Goal: Task Accomplishment & Management: Manage account settings

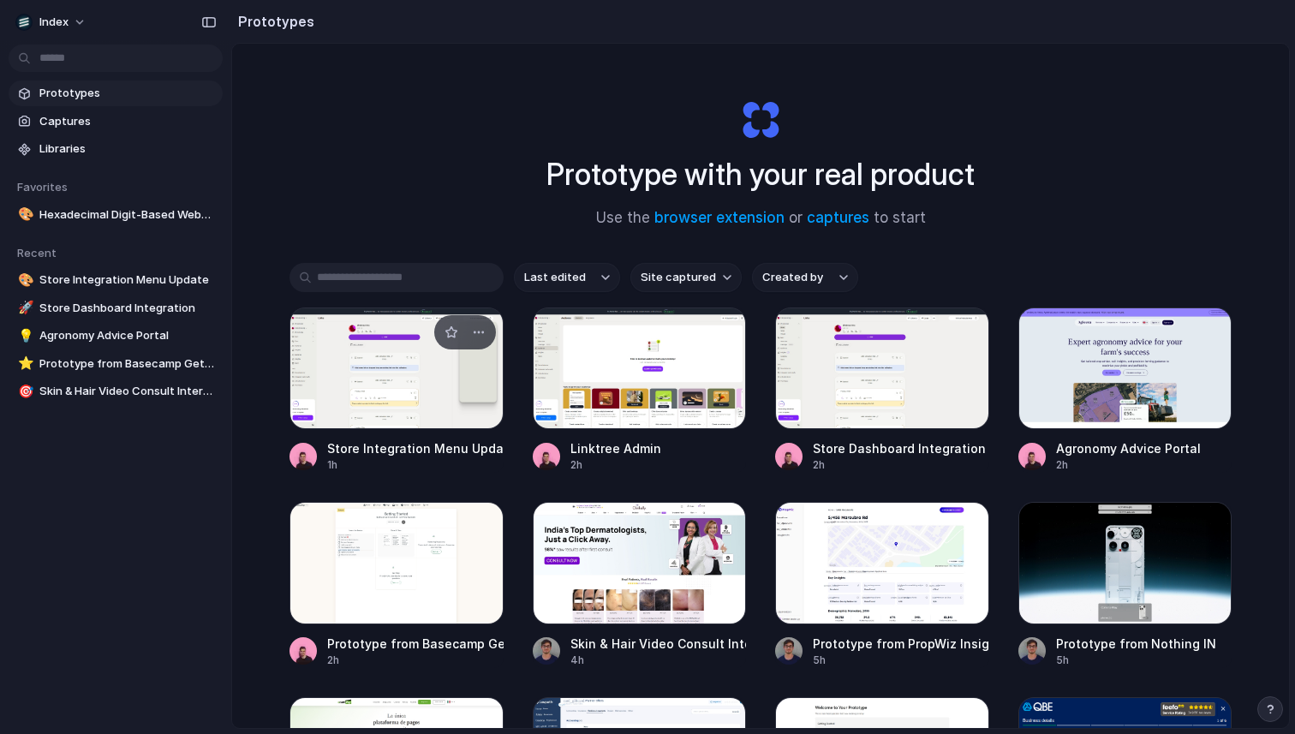
click at [393, 387] on div at bounding box center [396, 368] width 214 height 122
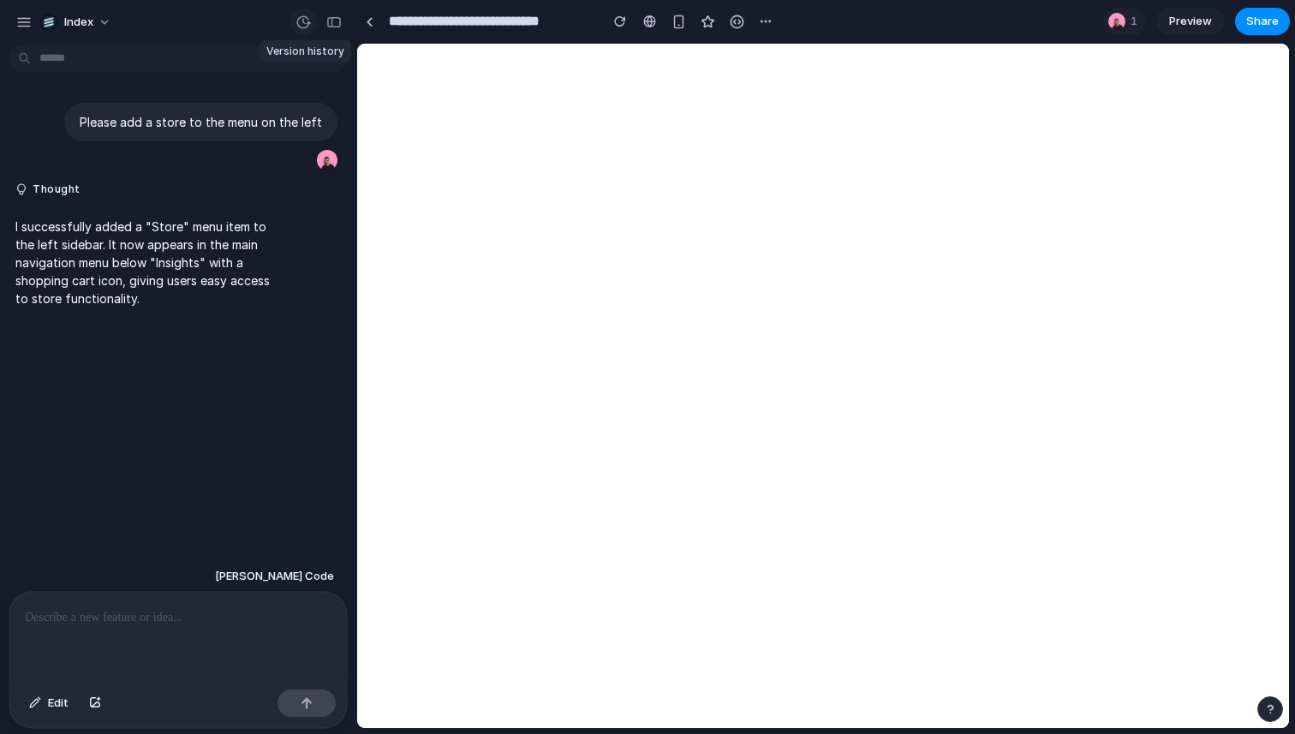
click at [305, 23] on div "button" at bounding box center [302, 22] width 15 height 15
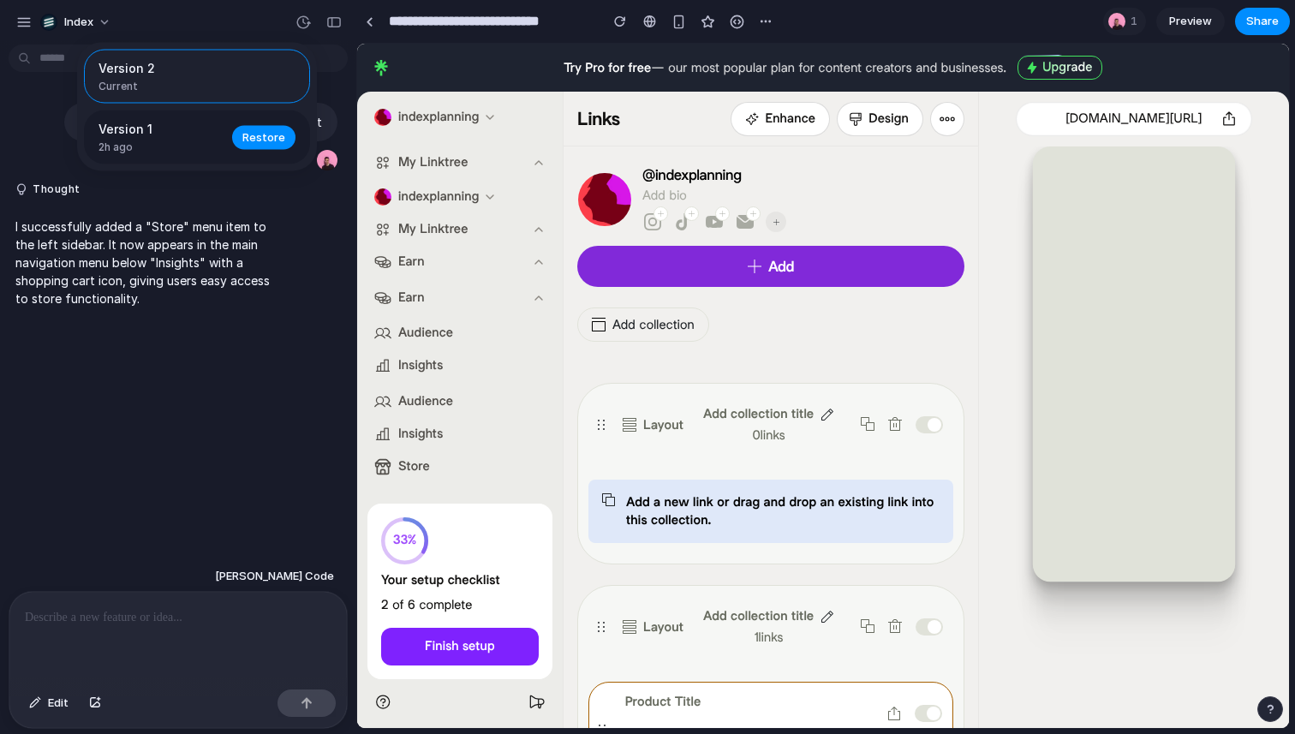
click at [153, 134] on span "Version 1" at bounding box center [159, 129] width 123 height 18
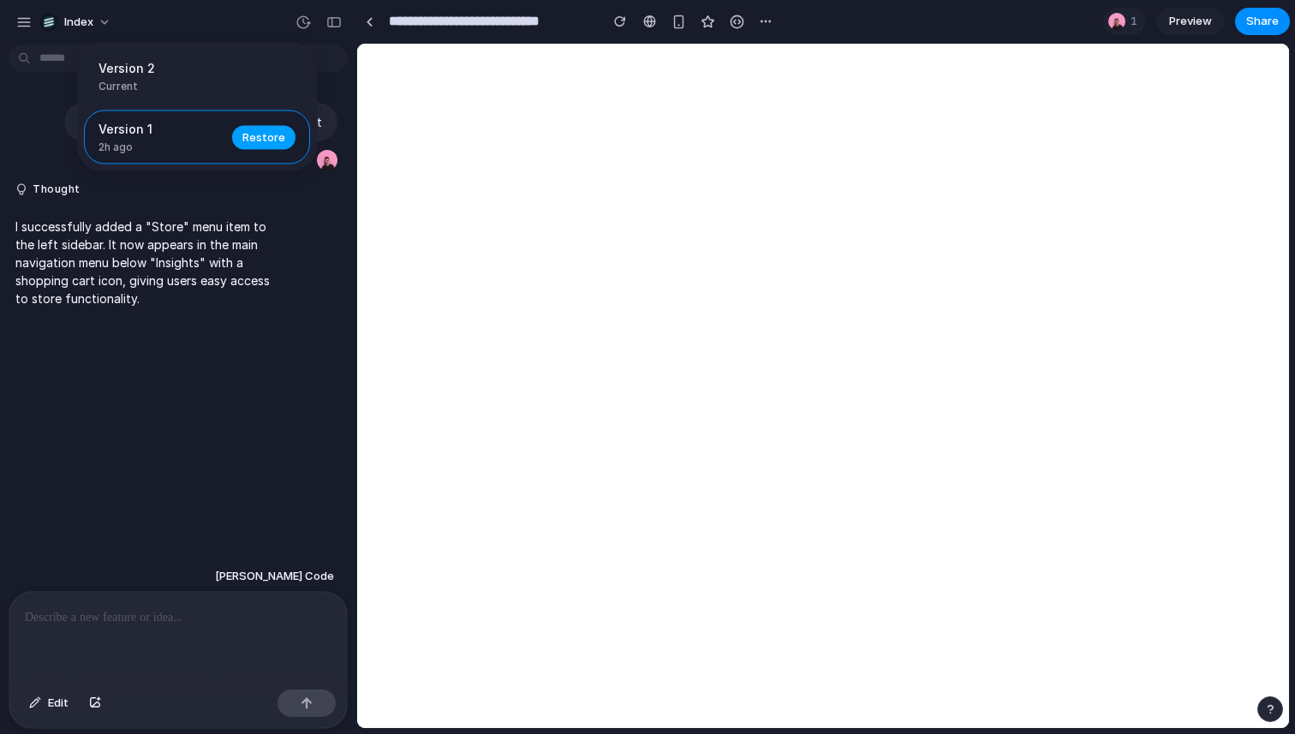
click at [267, 133] on span "Restore" at bounding box center [263, 136] width 43 height 17
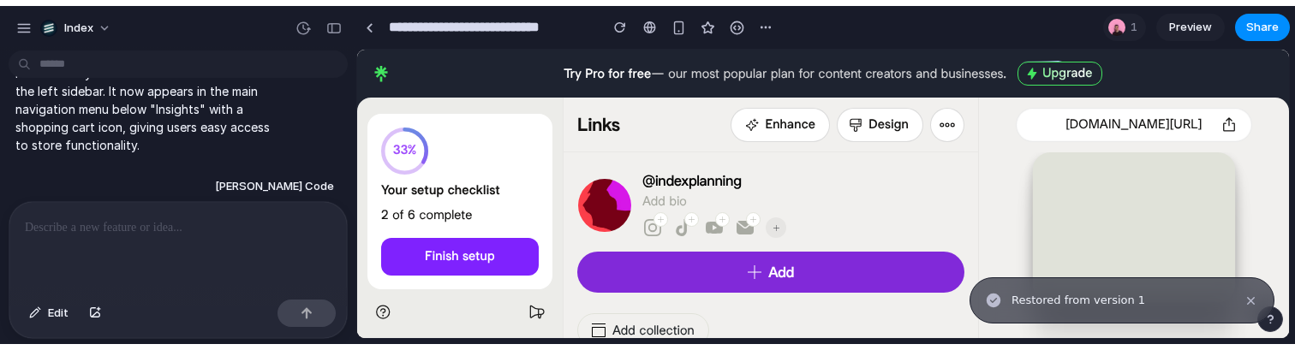
scroll to position [148, 0]
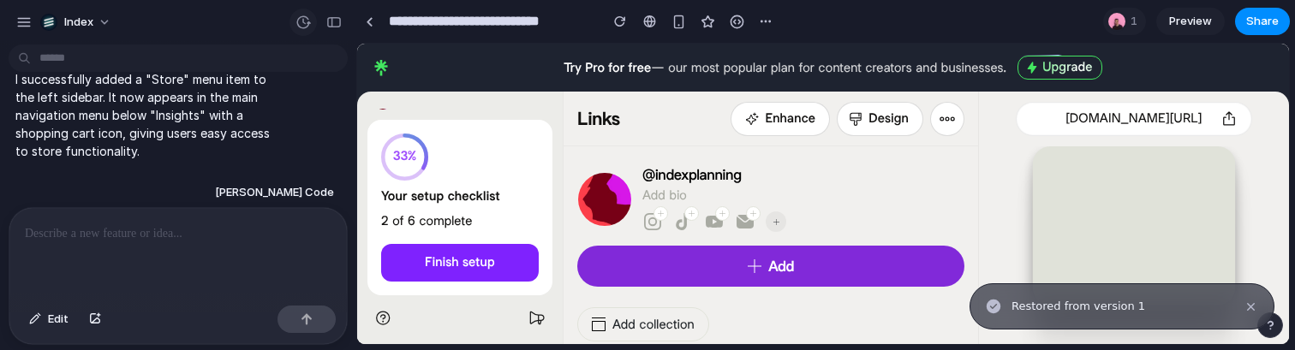
click at [307, 21] on div "button" at bounding box center [302, 22] width 15 height 15
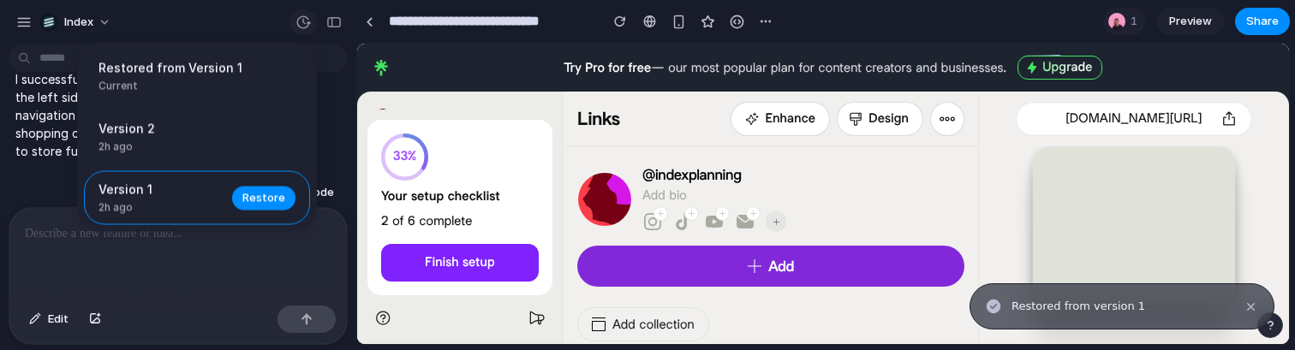
click at [307, 21] on div "Restored from Version 1 Current Version 2 2h ago Restore Version 1 2h ago Resto…" at bounding box center [647, 175] width 1295 height 350
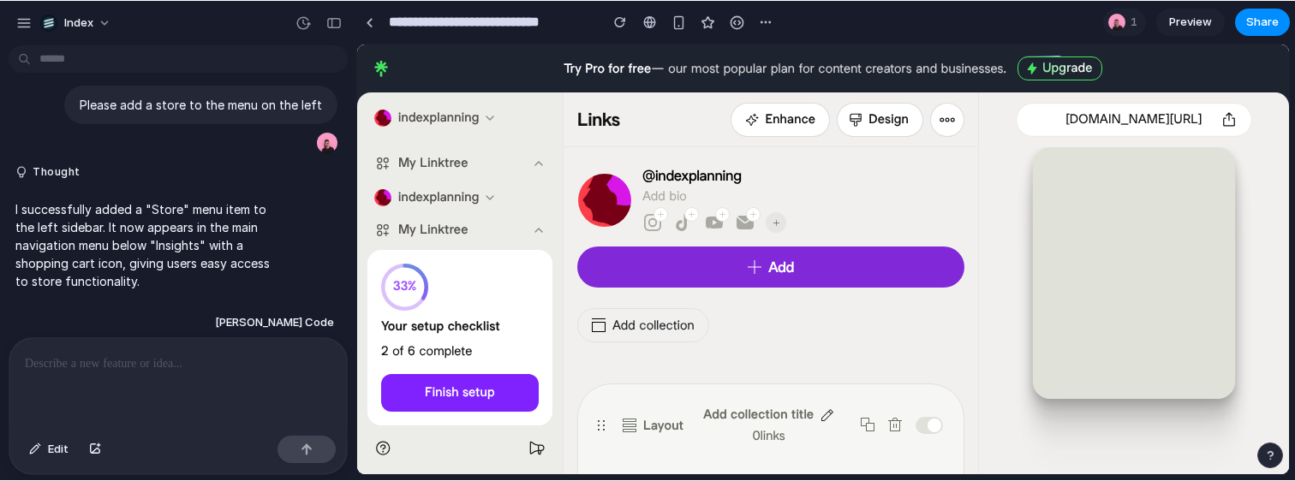
scroll to position [17, 0]
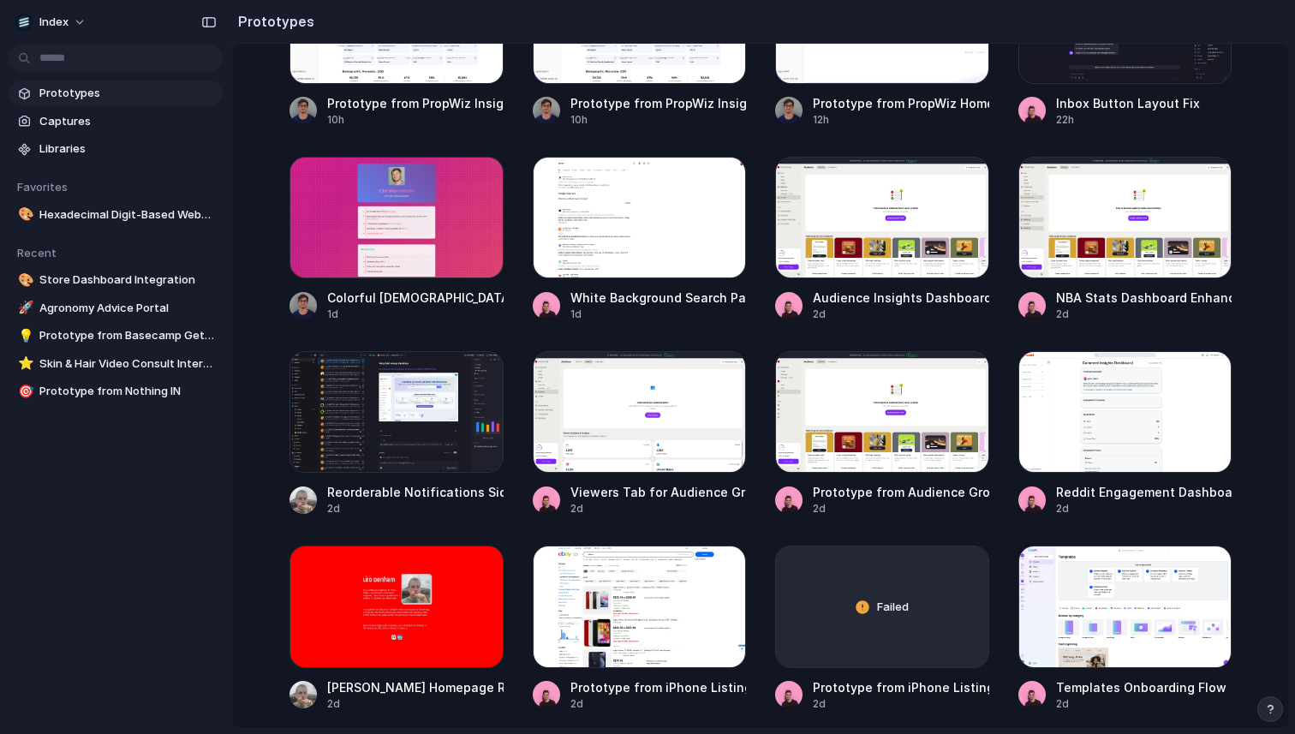
scroll to position [1124, 0]
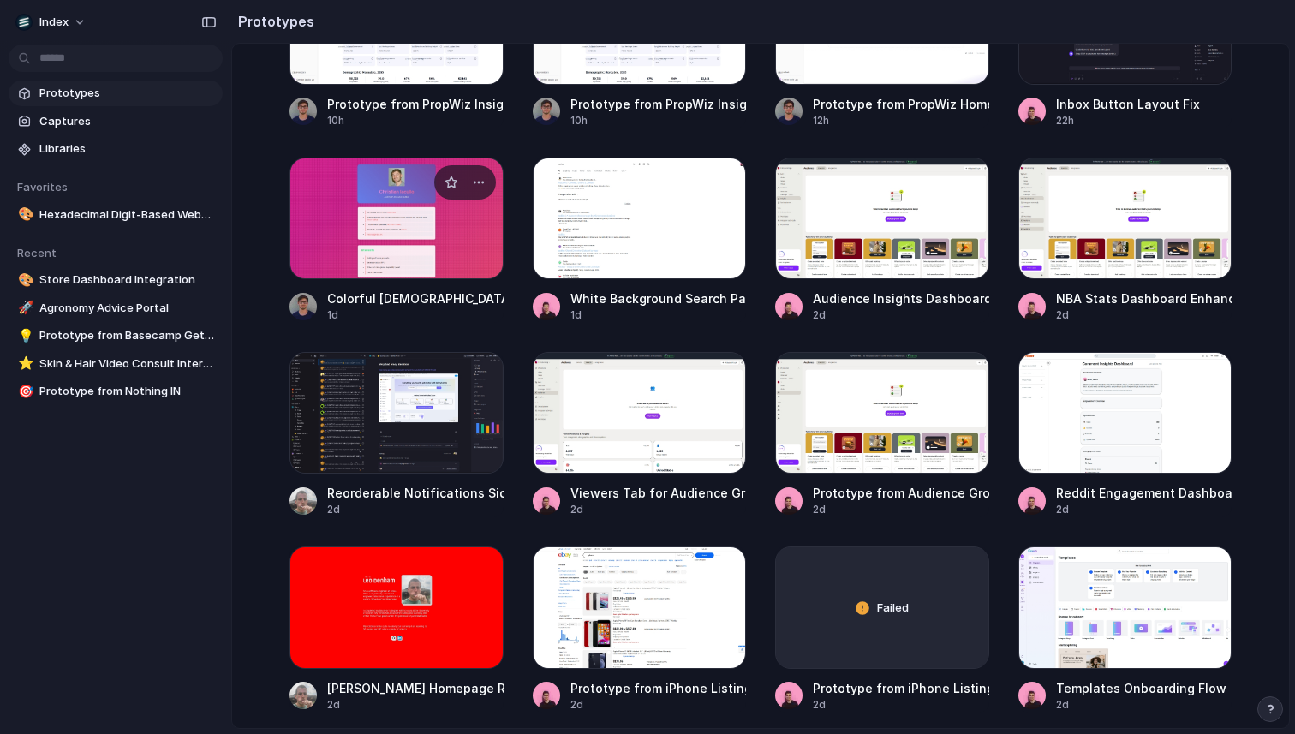
click at [424, 231] on div at bounding box center [396, 219] width 214 height 122
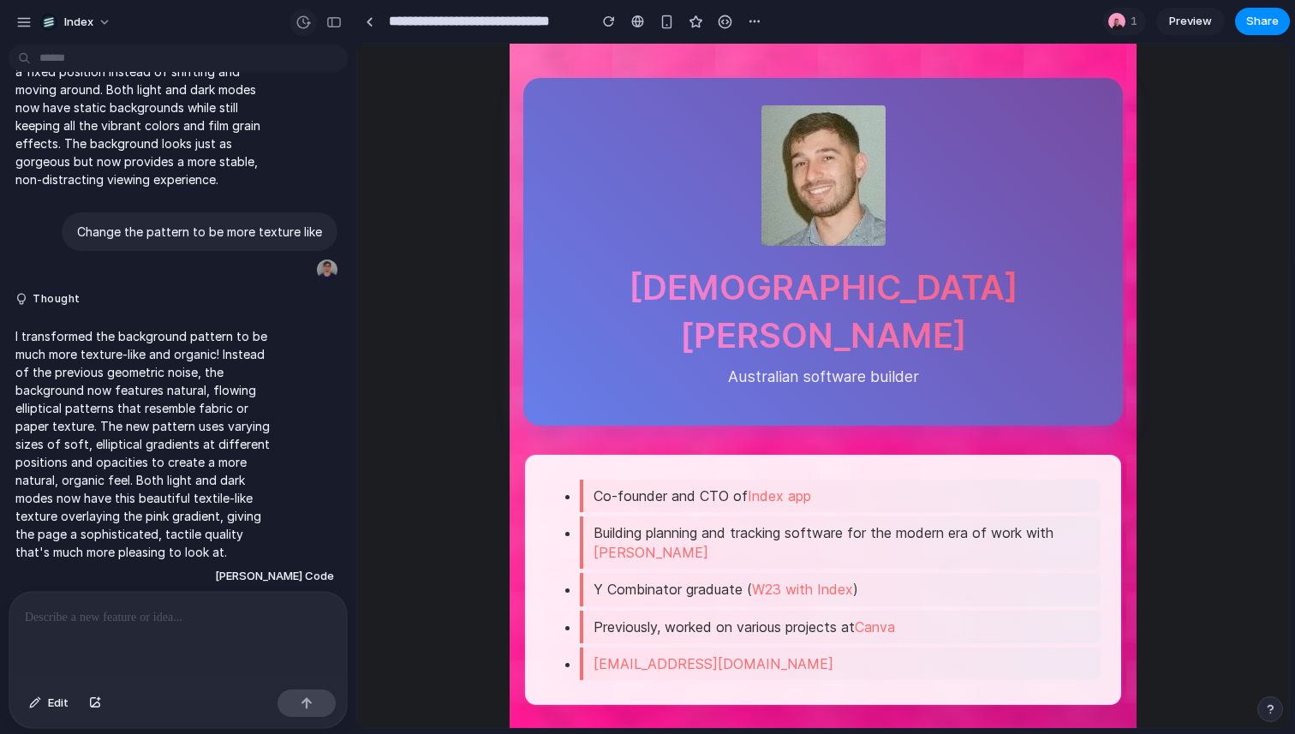
click at [307, 26] on div "button" at bounding box center [302, 22] width 15 height 15
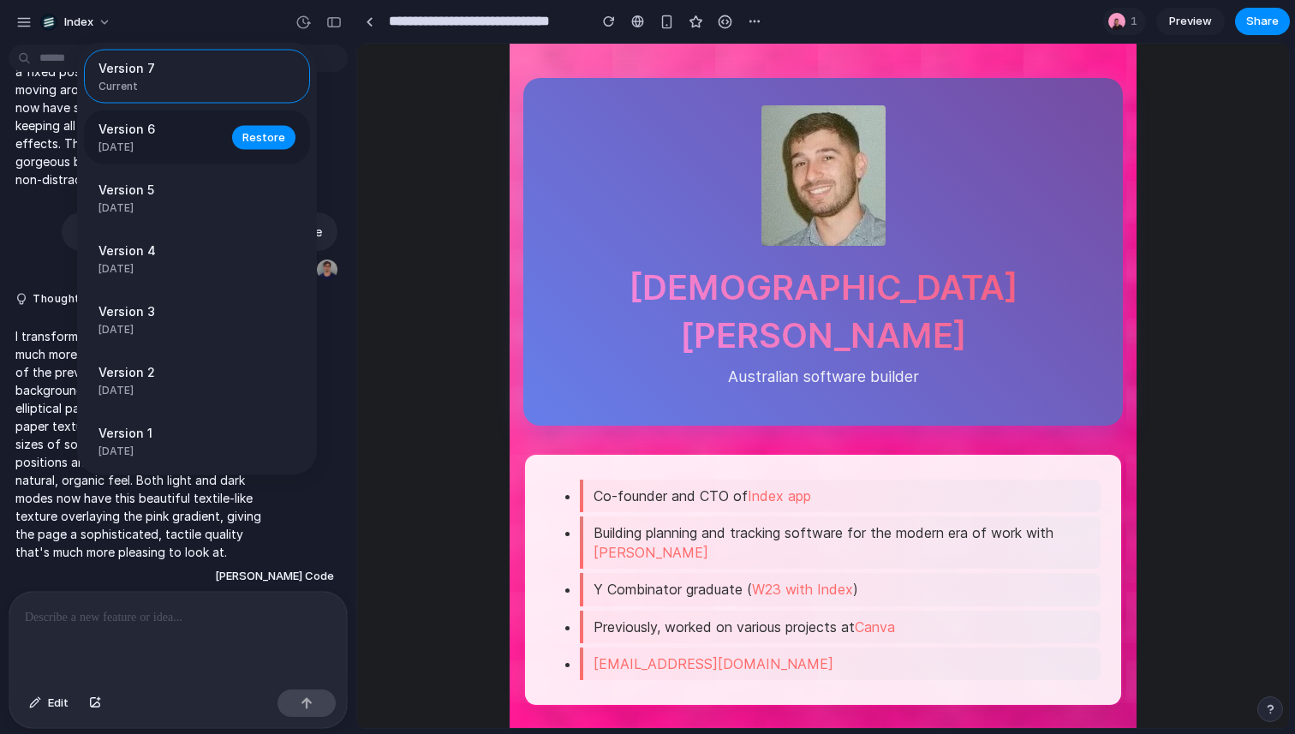
click at [184, 141] on span "1d ago" at bounding box center [159, 147] width 123 height 15
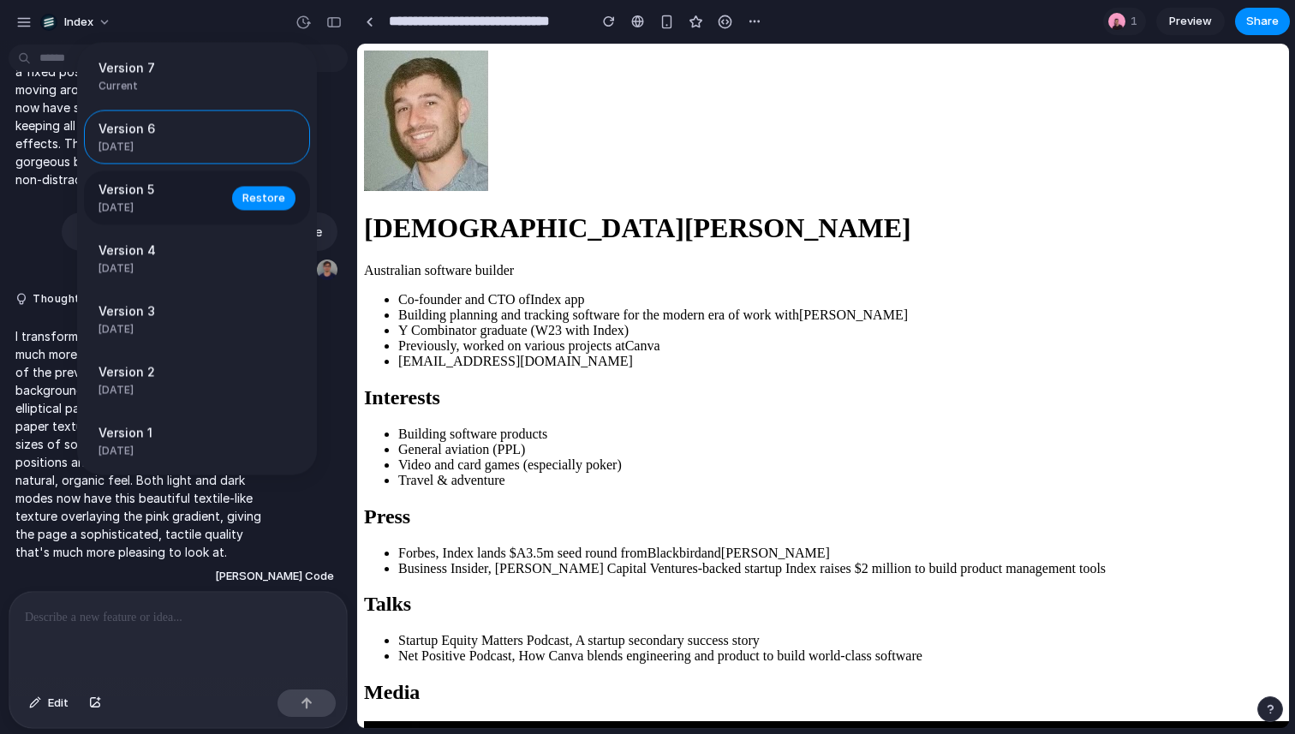
click at [170, 189] on span "Version 5" at bounding box center [159, 190] width 123 height 18
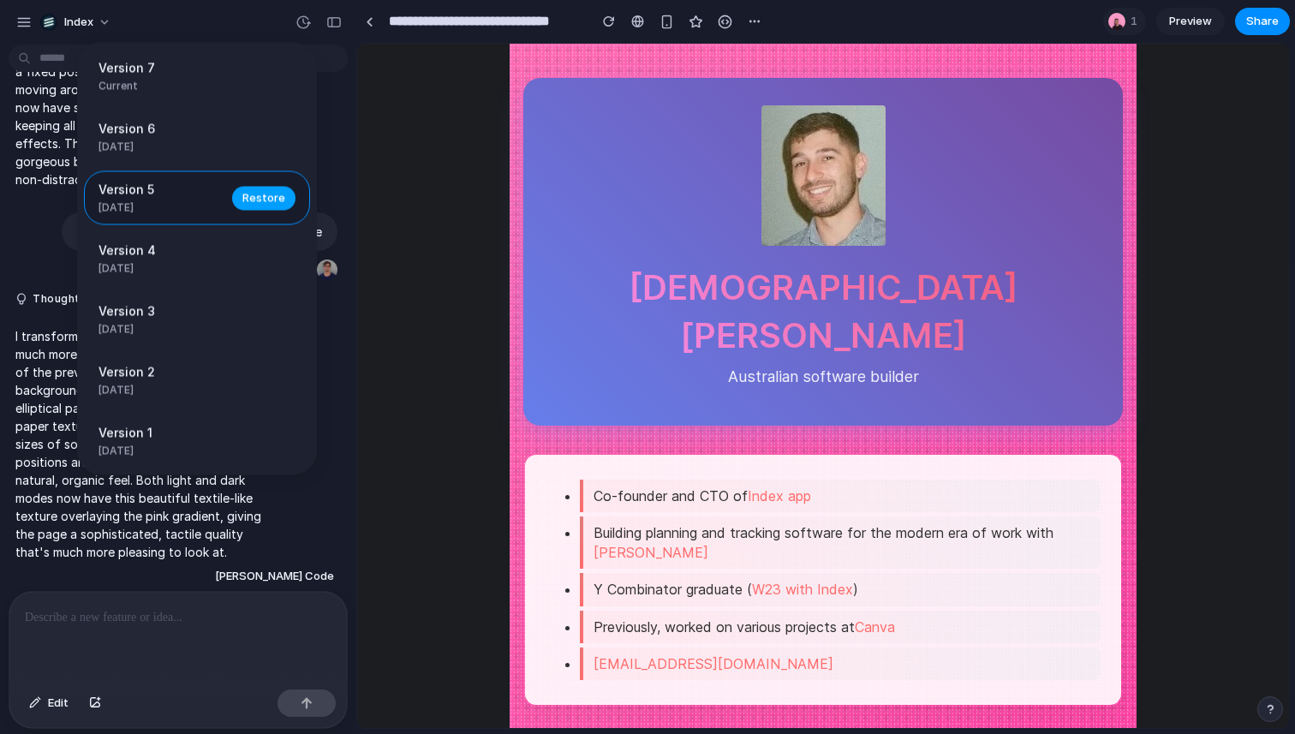
click at [272, 209] on button "Restore" at bounding box center [263, 198] width 63 height 24
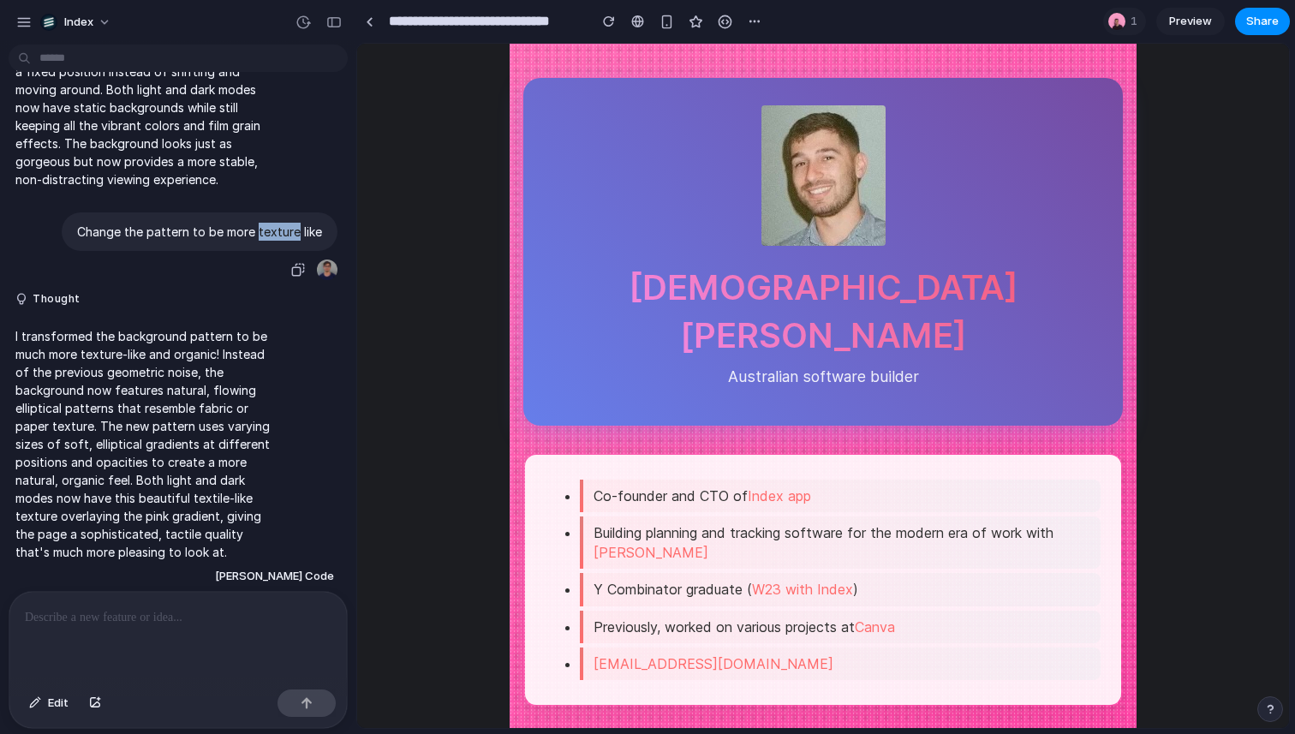
click at [272, 223] on p "Change the pattern to be more texture like" at bounding box center [199, 232] width 245 height 18
click at [308, 26] on div "button" at bounding box center [302, 22] width 15 height 15
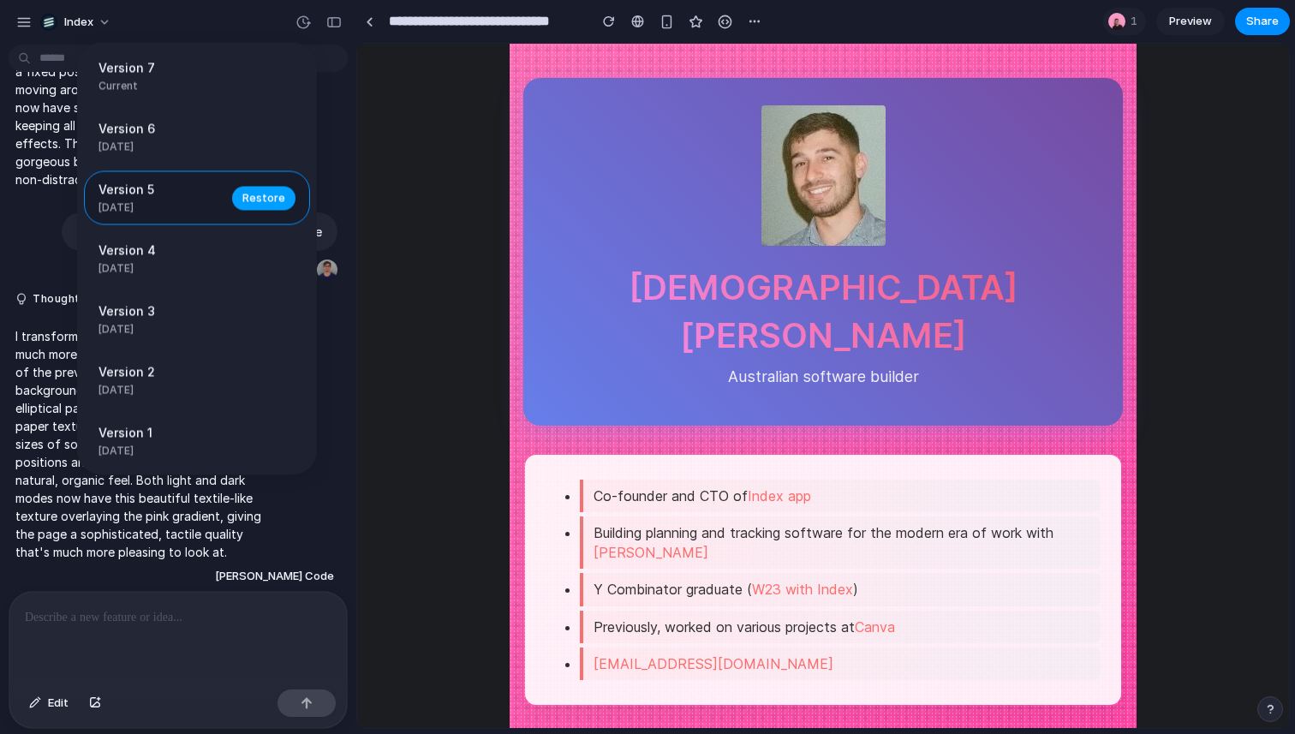
click at [248, 197] on span "Restore" at bounding box center [263, 197] width 43 height 17
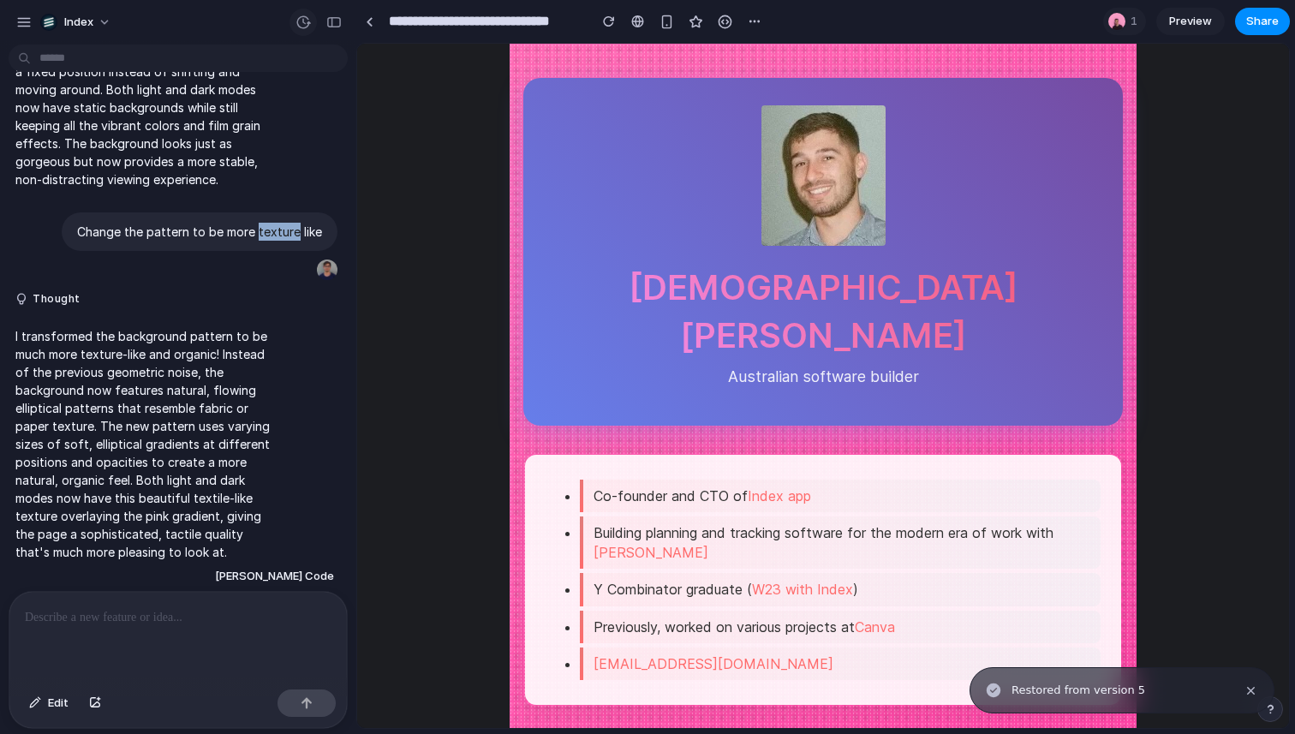
click at [303, 19] on div "button" at bounding box center [302, 22] width 15 height 15
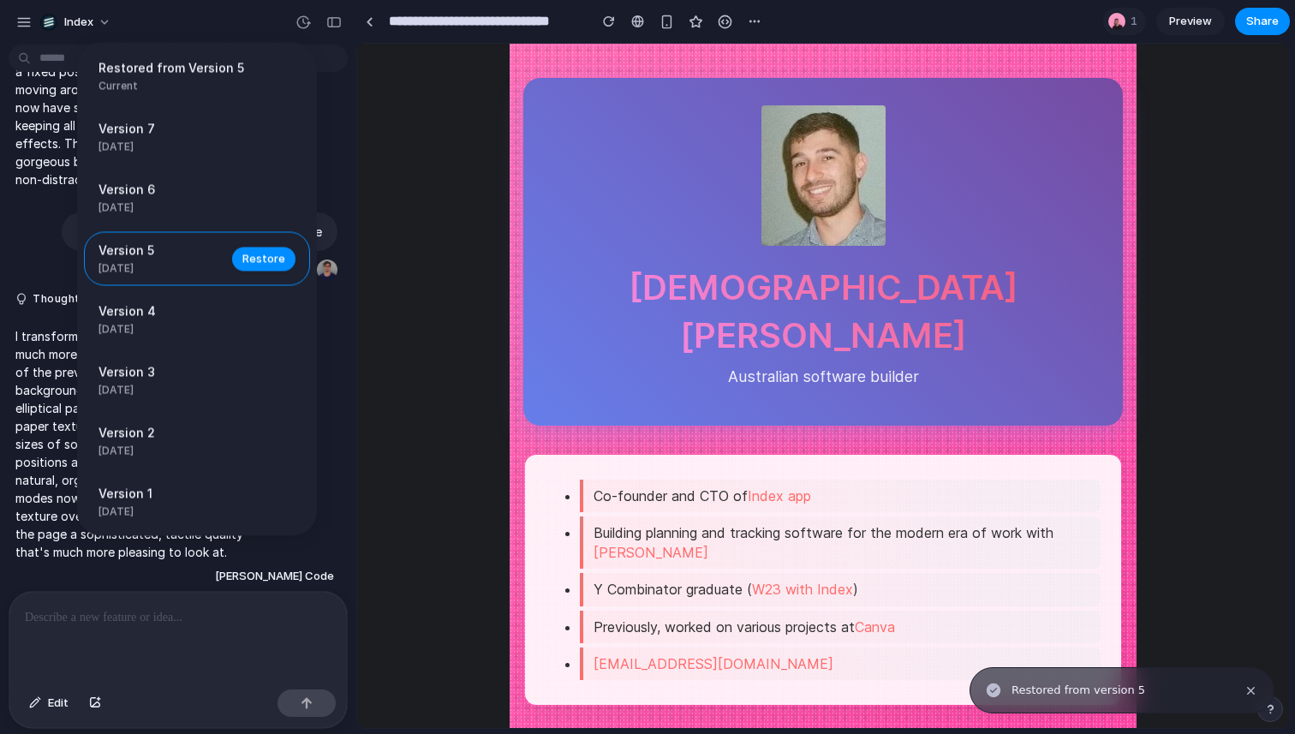
click at [205, 27] on div "Restored from Version 5 Current Version 7 1d ago Restore Version 6 1d ago Resto…" at bounding box center [647, 367] width 1295 height 734
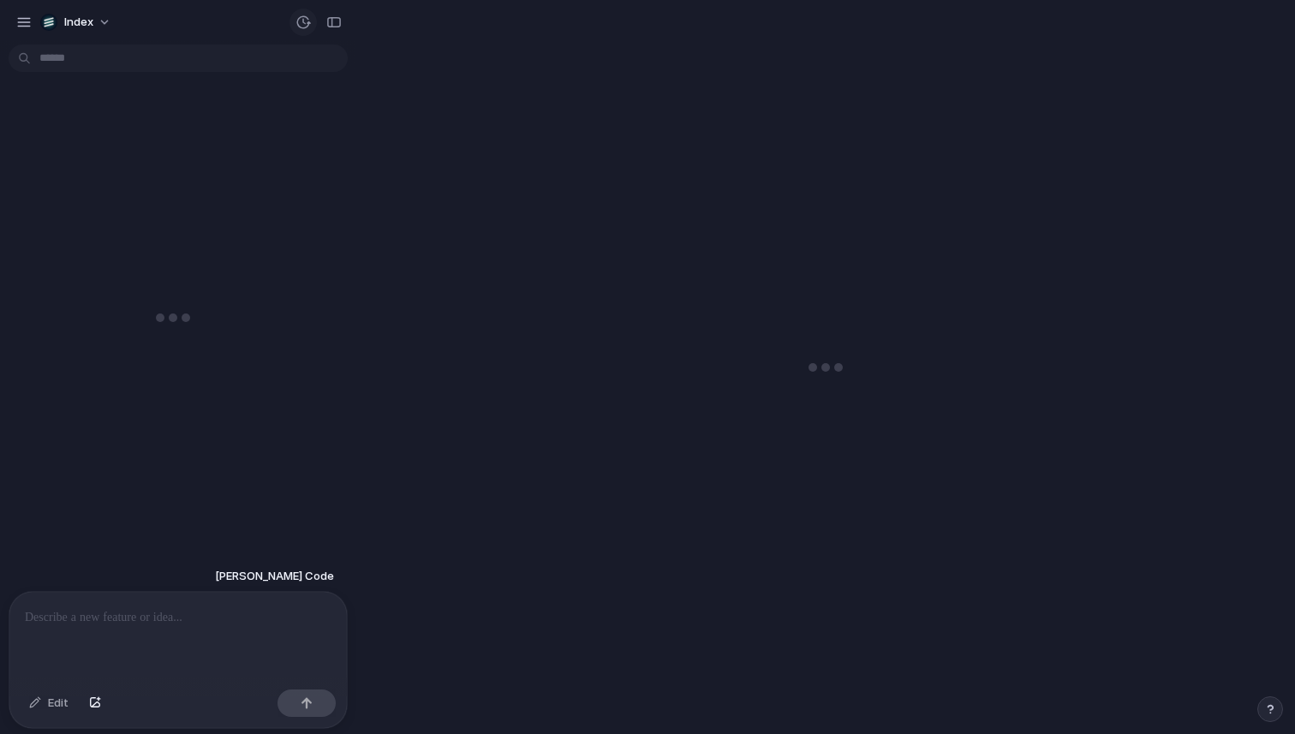
click at [304, 24] on div "button" at bounding box center [302, 22] width 15 height 15
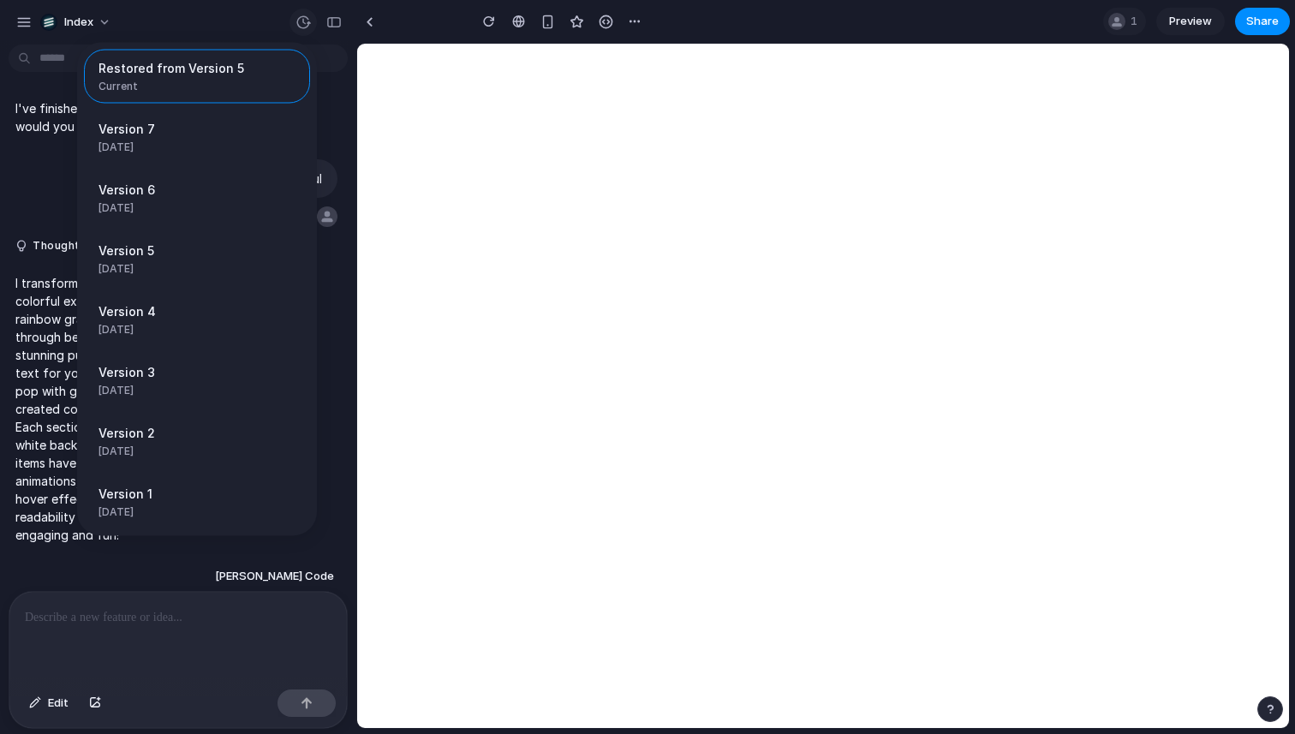
type input "**********"
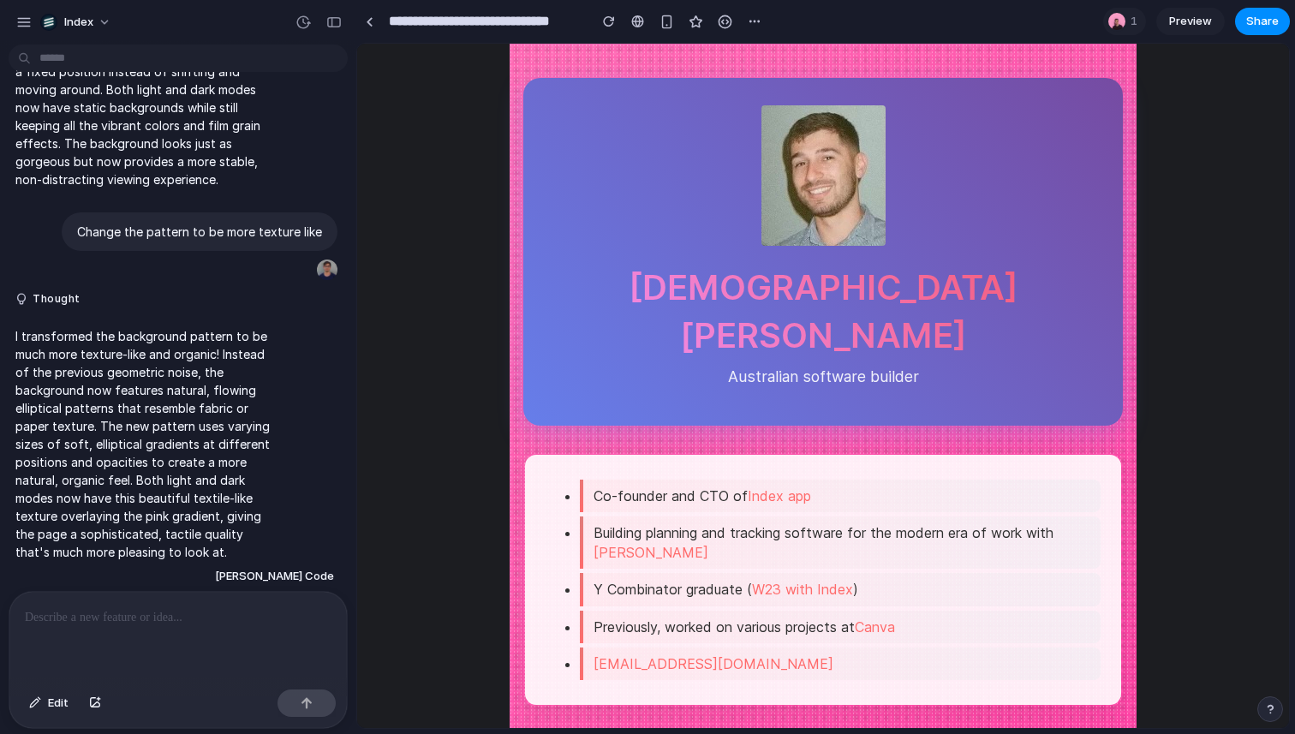
click at [304, 24] on div "Restored from Version 5 Current Version 7 1d ago Restore Version 6 1d ago Resto…" at bounding box center [647, 367] width 1295 height 734
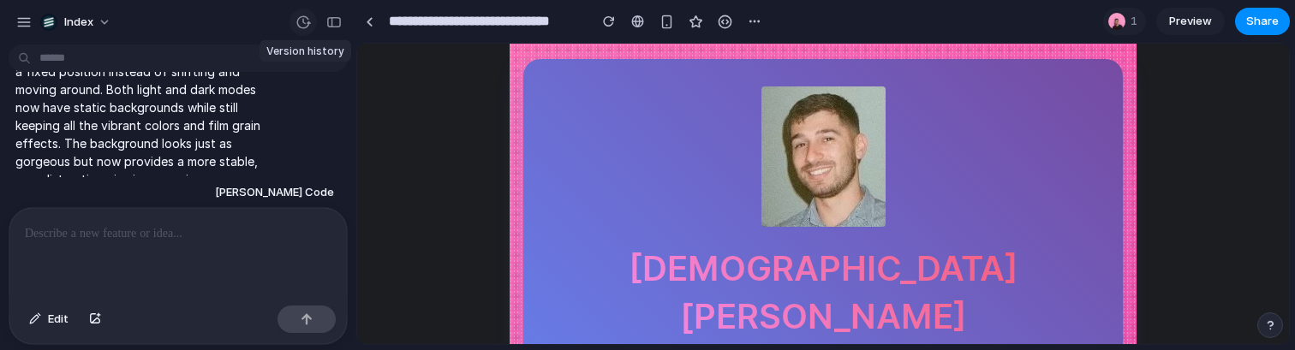
click at [306, 24] on div "button" at bounding box center [302, 22] width 15 height 15
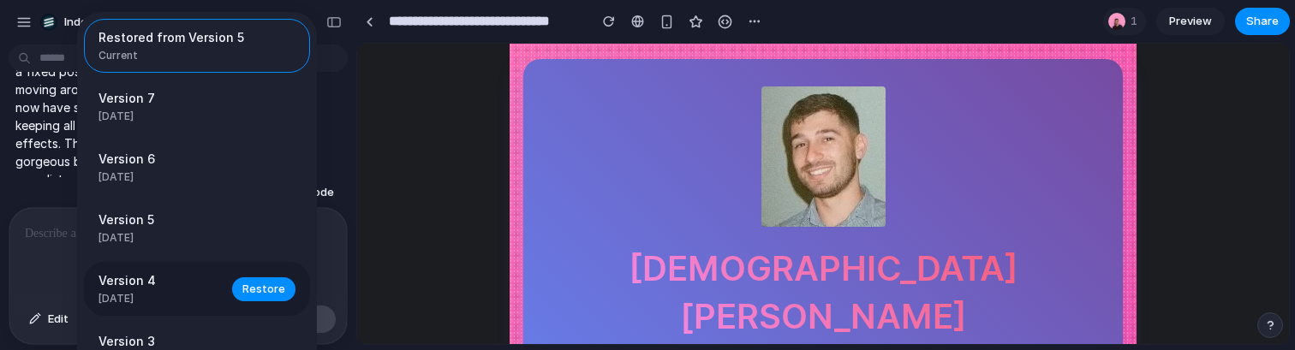
click at [181, 278] on span "Version 4" at bounding box center [159, 281] width 123 height 18
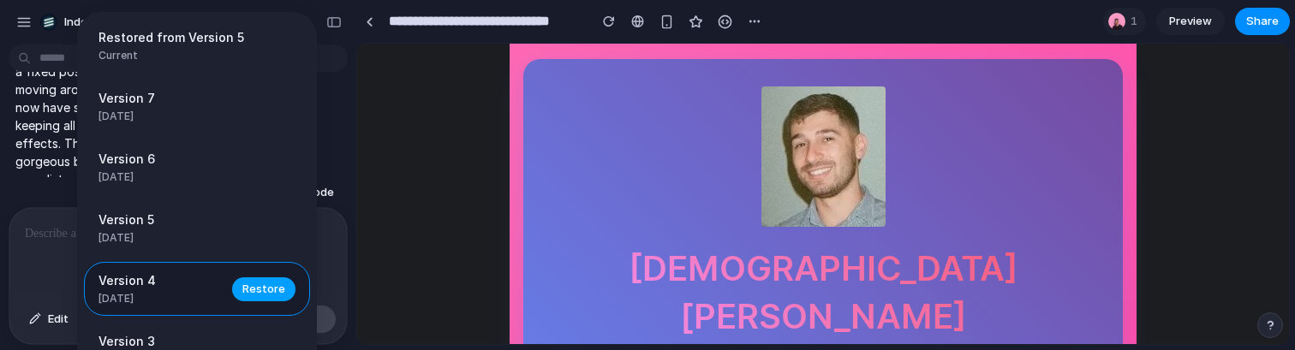
click at [278, 293] on span "Restore" at bounding box center [263, 289] width 43 height 17
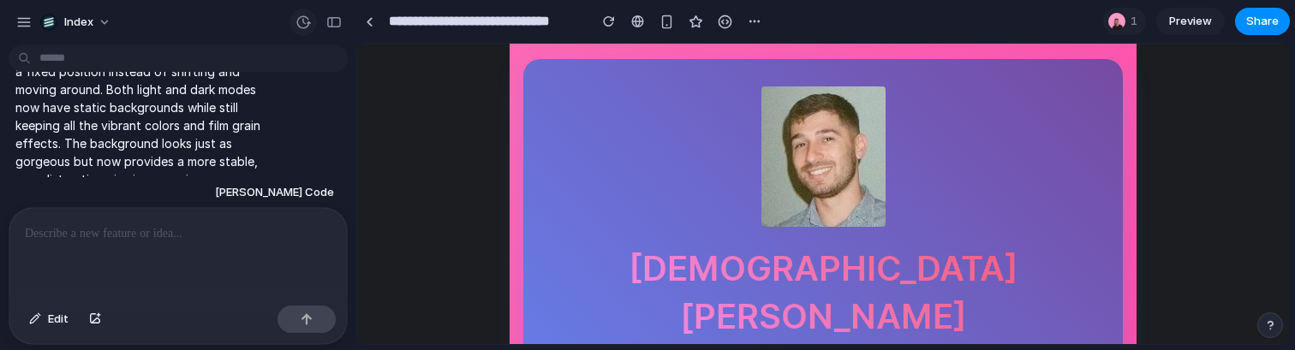
click at [301, 11] on button "button" at bounding box center [302, 22] width 27 height 27
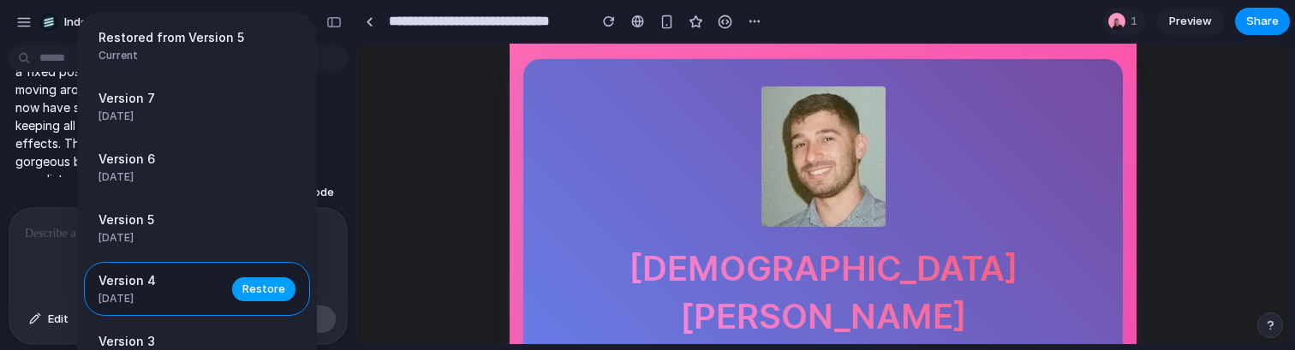
click at [252, 286] on span "Restore" at bounding box center [263, 289] width 43 height 17
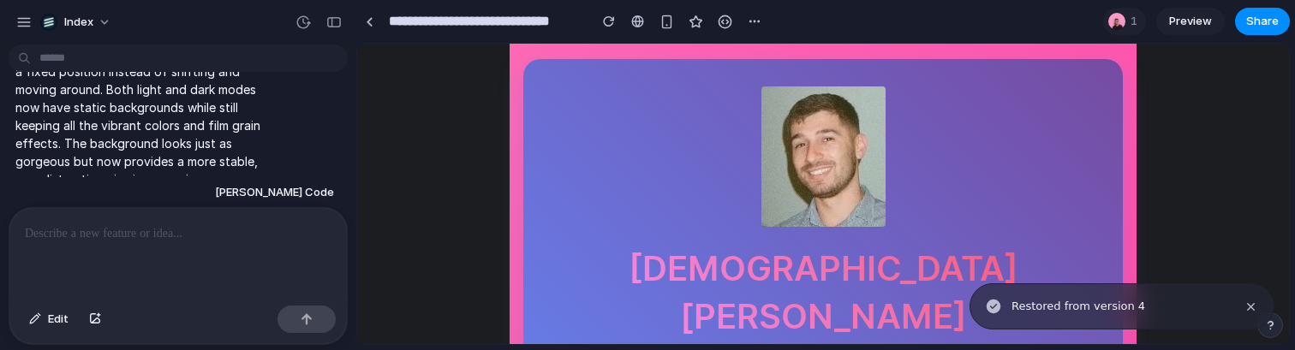
scroll to position [2222, 0]
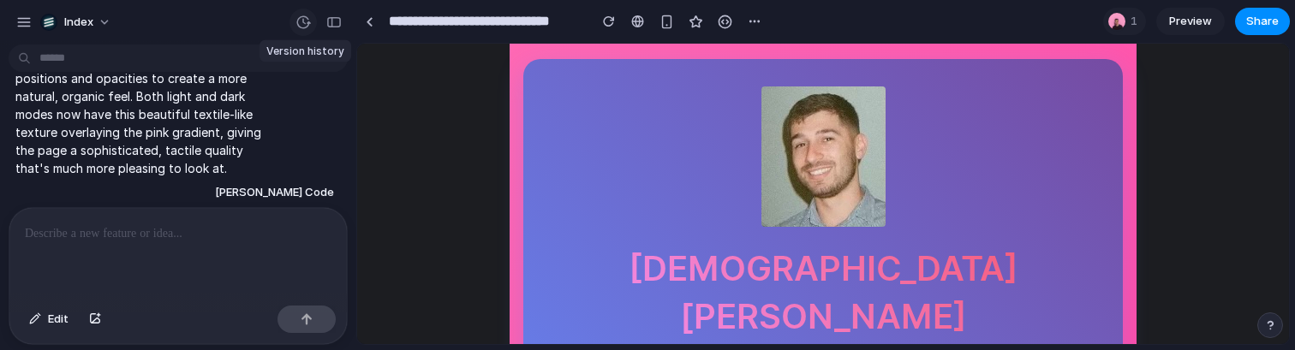
click at [302, 30] on button "button" at bounding box center [302, 22] width 27 height 27
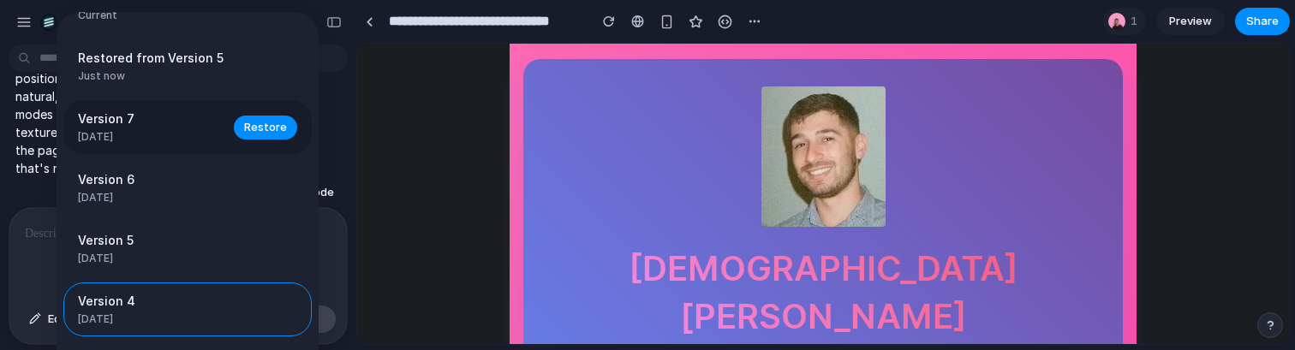
scroll to position [0, 0]
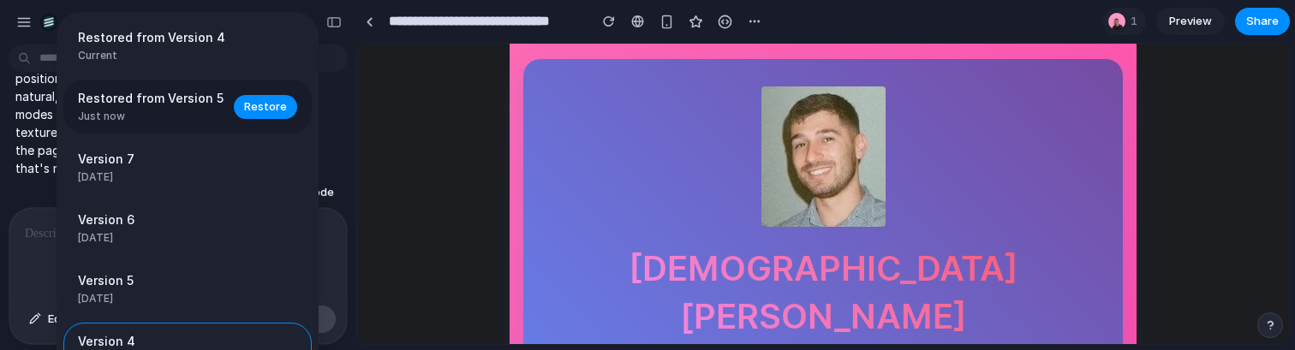
click at [157, 110] on span "Just now" at bounding box center [151, 116] width 146 height 15
click at [257, 110] on span "Restore" at bounding box center [265, 106] width 43 height 17
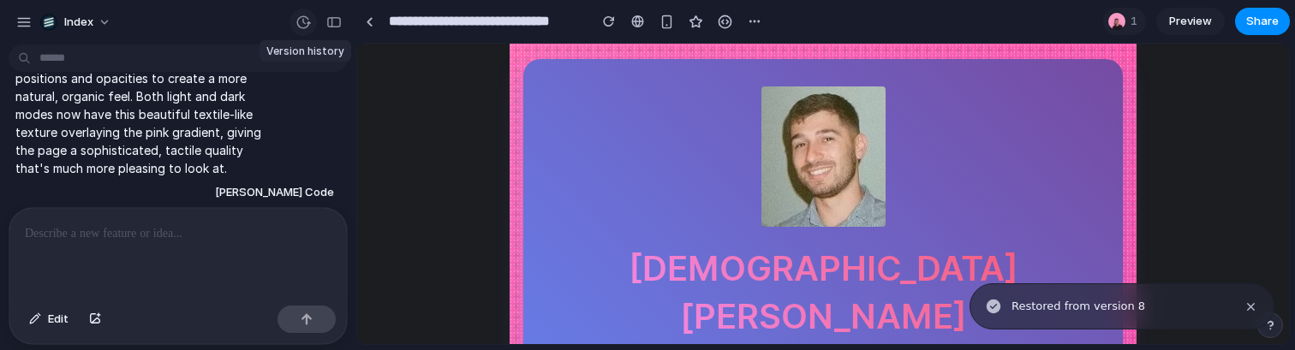
click at [307, 22] on div "button" at bounding box center [302, 22] width 15 height 15
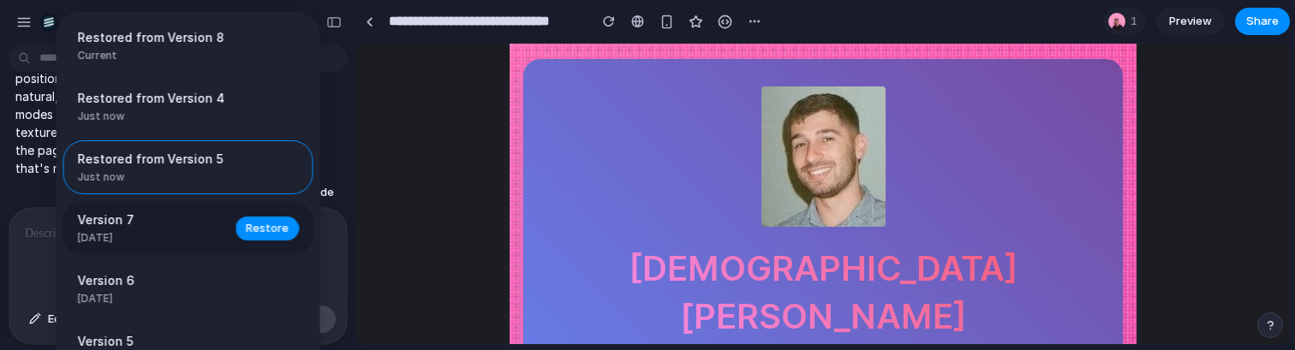
click at [169, 226] on span "Version 7" at bounding box center [151, 220] width 147 height 18
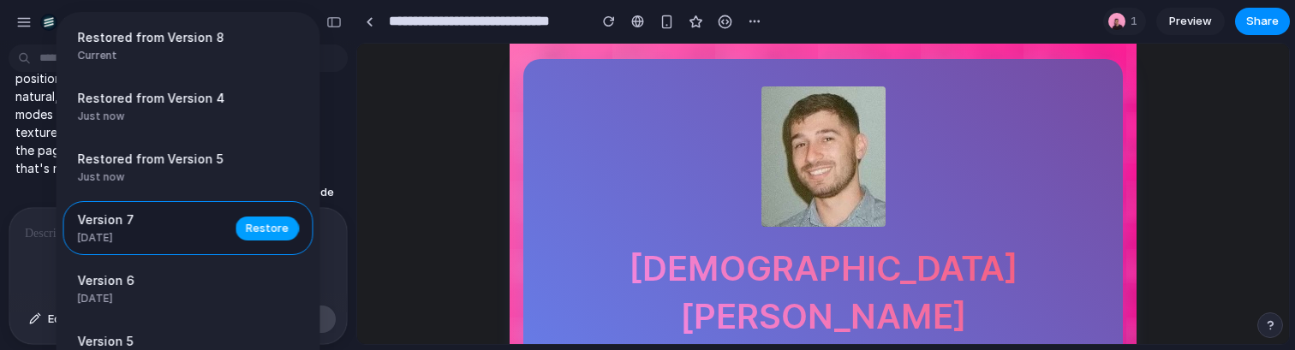
click at [246, 236] on span "Restore" at bounding box center [267, 228] width 43 height 17
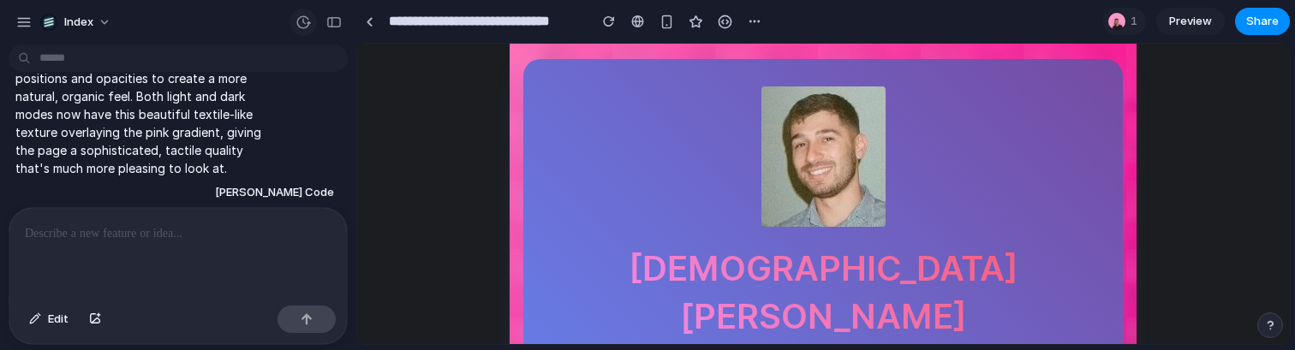
click at [307, 16] on div "button" at bounding box center [302, 22] width 15 height 15
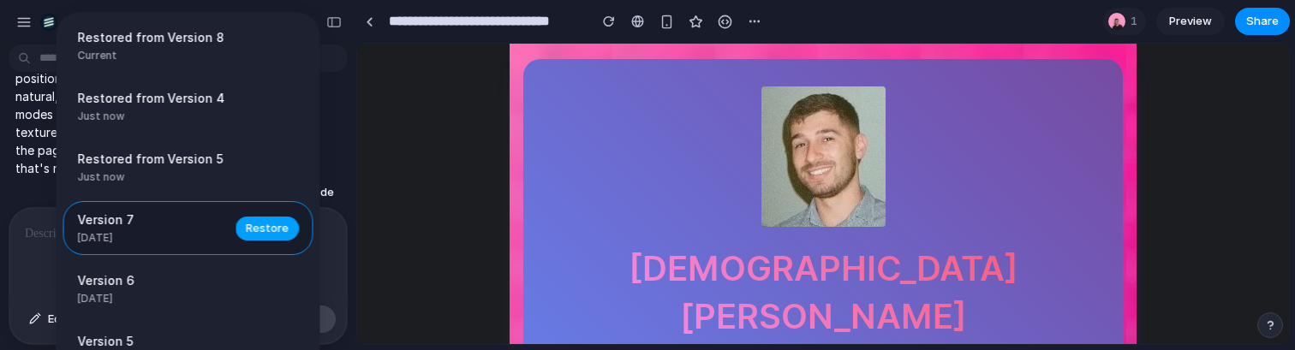
click at [250, 225] on span "Restore" at bounding box center [267, 228] width 43 height 17
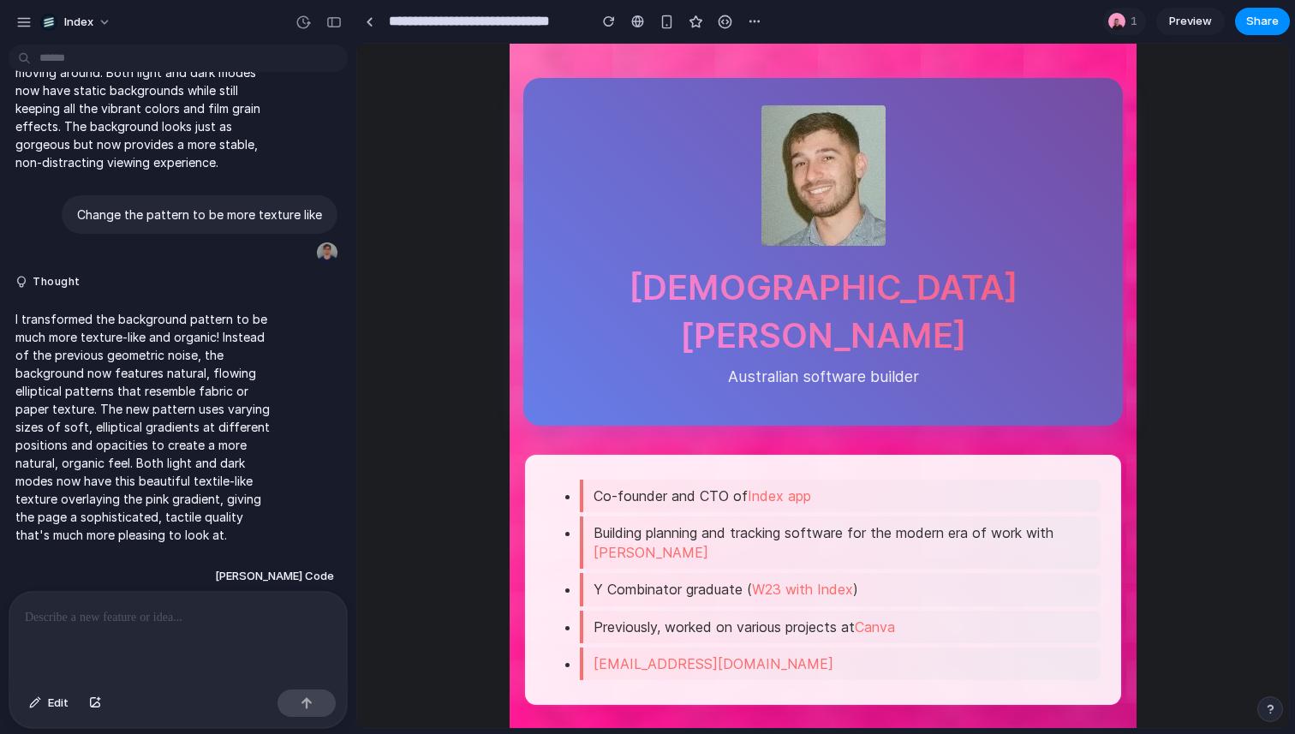
scroll to position [1838, 0]
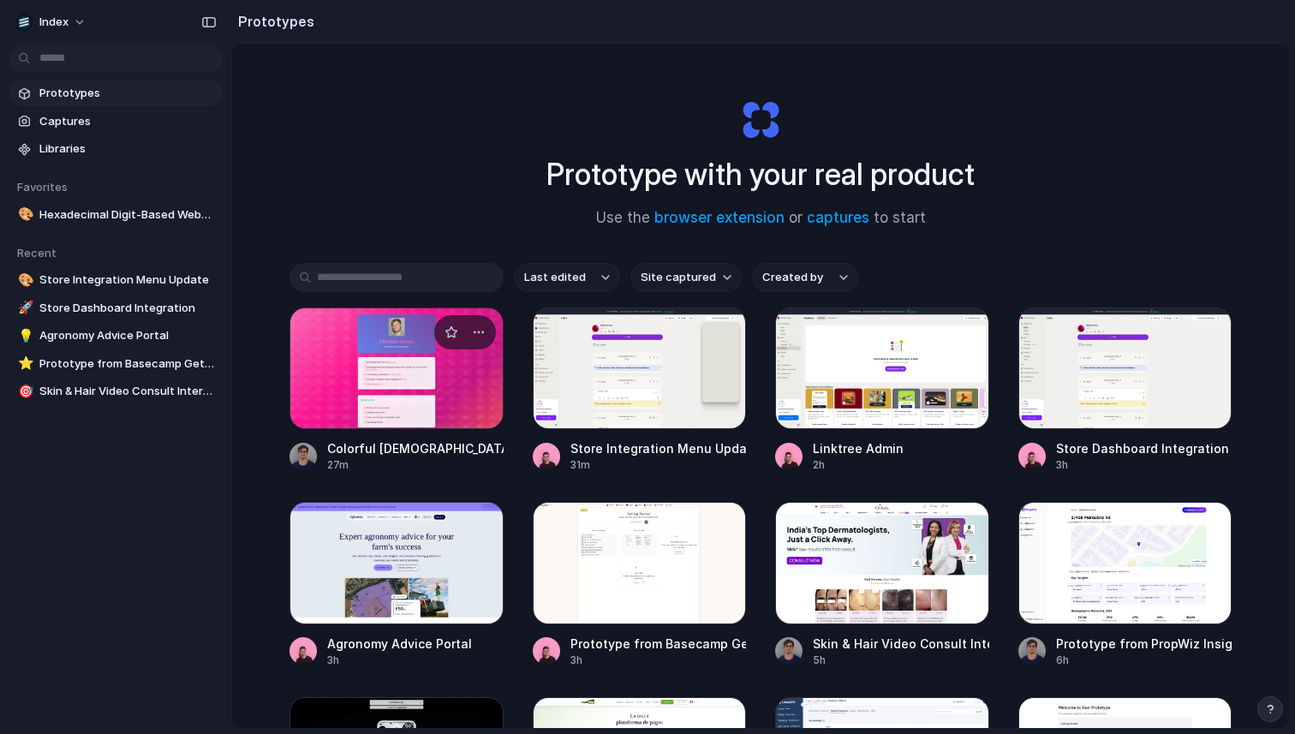
click at [379, 365] on div at bounding box center [396, 368] width 214 height 122
